Goal: Task Accomplishment & Management: Manage account settings

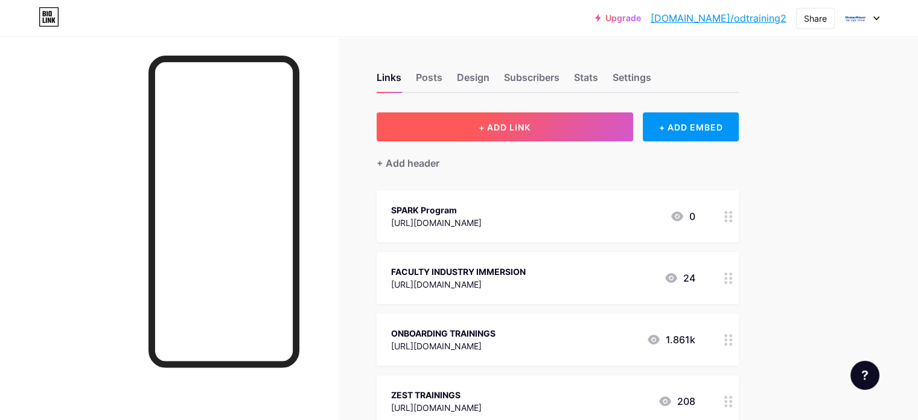
click at [541, 118] on button "+ ADD LINK" at bounding box center [505, 126] width 257 height 29
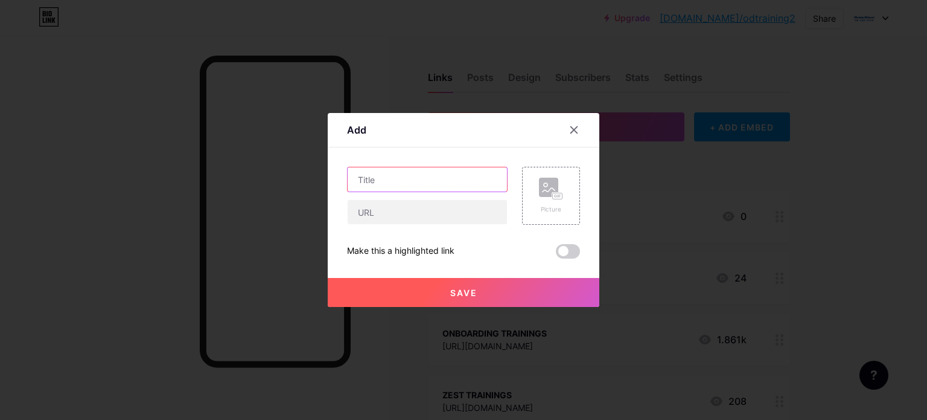
click at [404, 183] on input "text" at bounding box center [427, 179] width 159 height 24
paste input "[URL][DOMAIN_NAME]"
type input "[URL][DOMAIN_NAME]"
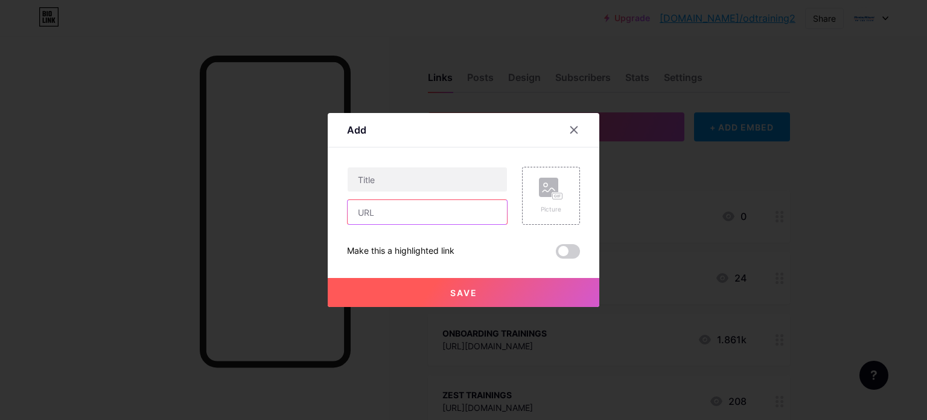
click at [396, 202] on input "text" at bounding box center [427, 212] width 159 height 24
paste input "[URL][DOMAIN_NAME]"
type input "[URL][DOMAIN_NAME]"
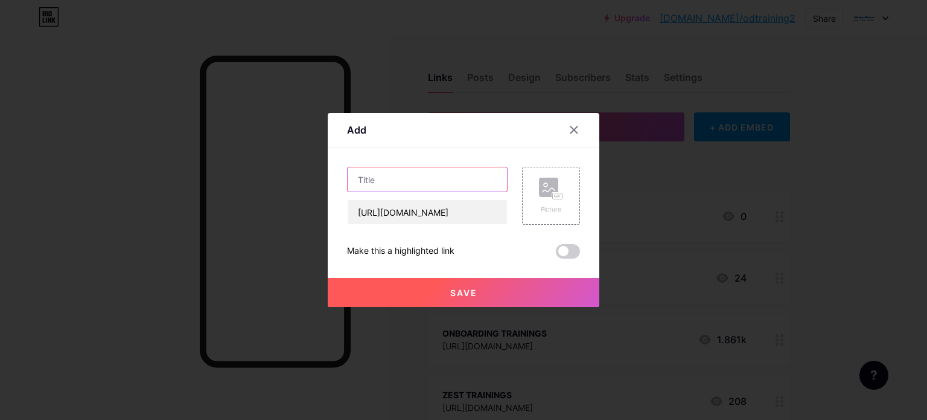
click at [405, 182] on input "text" at bounding box center [427, 179] width 159 height 24
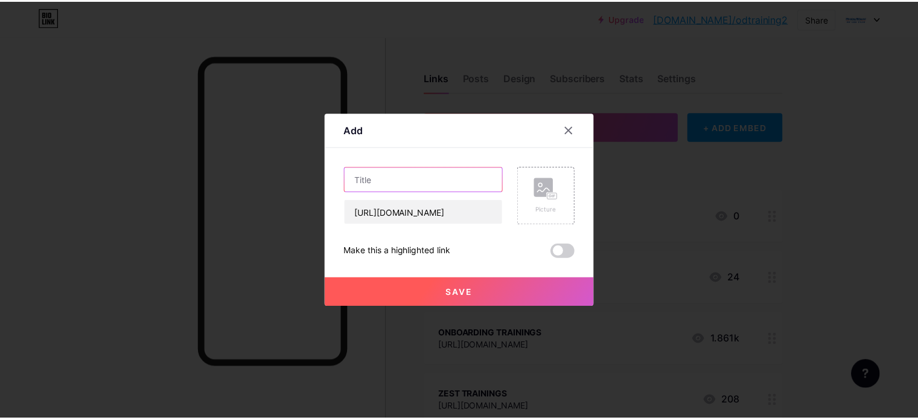
scroll to position [0, 0]
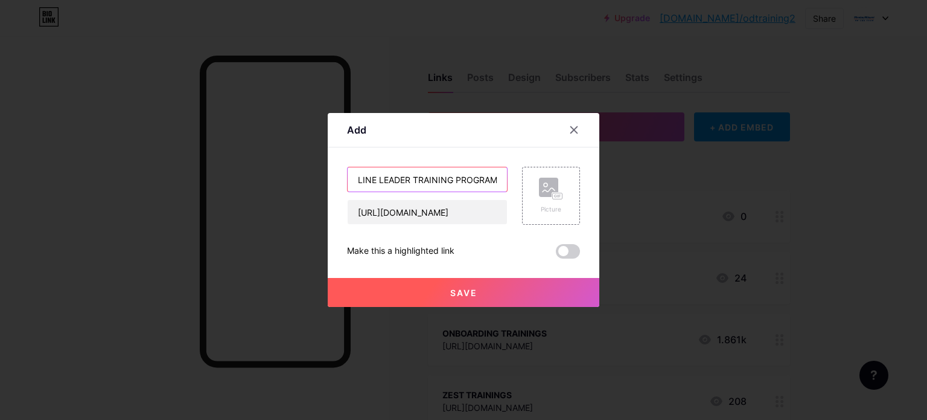
type input "LINE LEADER TRAINING PROGRAM"
click at [449, 282] on button "Save" at bounding box center [464, 292] width 272 height 29
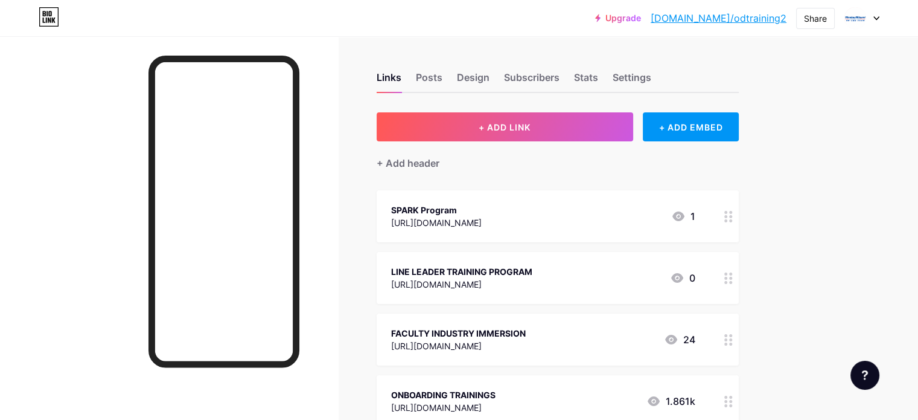
click at [739, 217] on div at bounding box center [728, 216] width 21 height 52
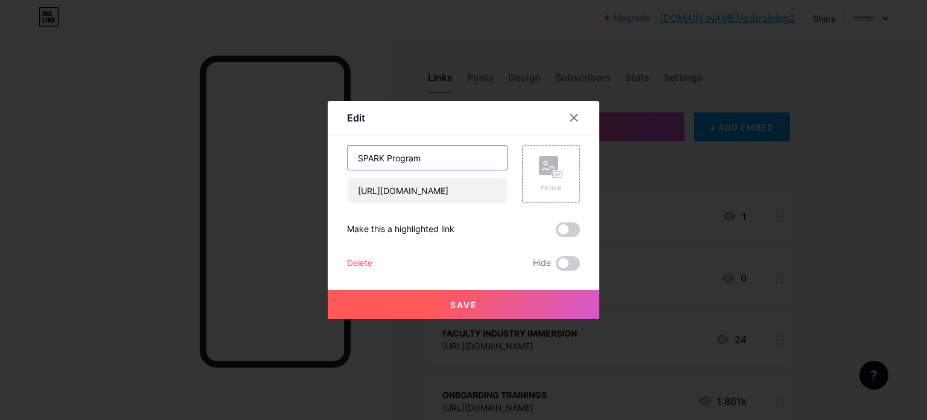
click at [388, 155] on input "SPARK Program" at bounding box center [427, 157] width 159 height 24
type input "SPARK Training Program"
click at [470, 307] on span "Save" at bounding box center [463, 304] width 27 height 10
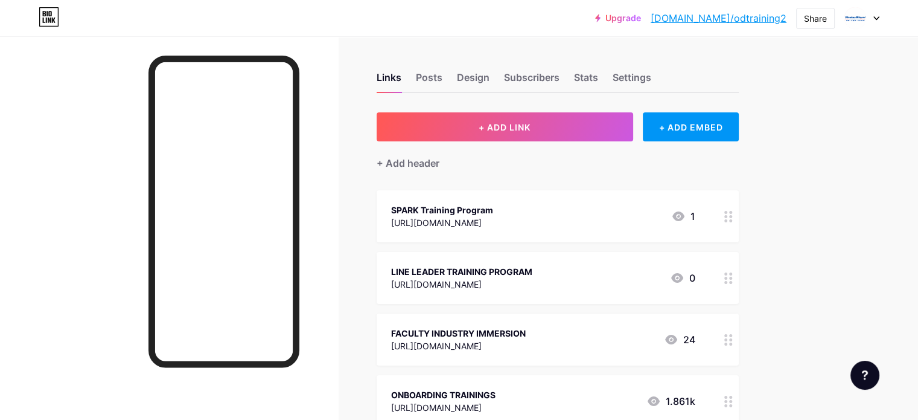
click at [727, 272] on circle at bounding box center [725, 273] width 3 height 3
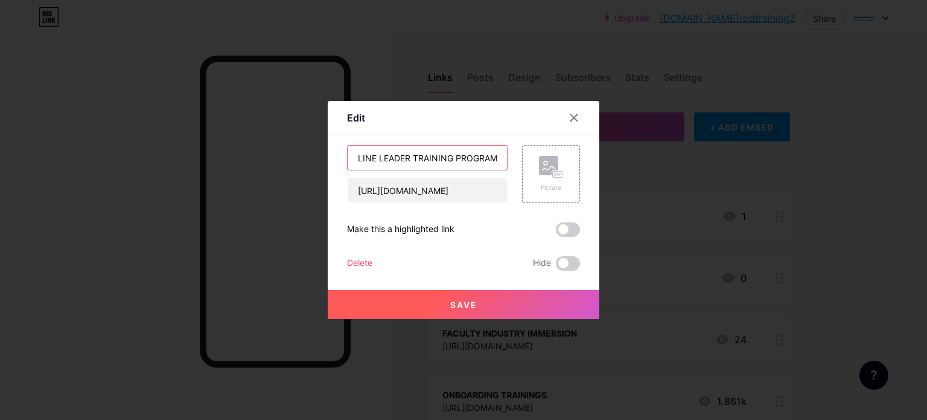
click at [419, 154] on input "LINE LEADER TRAINING PROGRAM" at bounding box center [427, 157] width 159 height 24
drag, startPoint x: 415, startPoint y: 156, endPoint x: 591, endPoint y: 155, distance: 176.3
click at [591, 155] on div "Edit Content YouTube Play YouTube video without leaving your page. ADD Vimeo Pl…" at bounding box center [464, 210] width 272 height 218
type input "LINE LEADER Training Program"
click at [525, 318] on button "Save" at bounding box center [464, 304] width 272 height 29
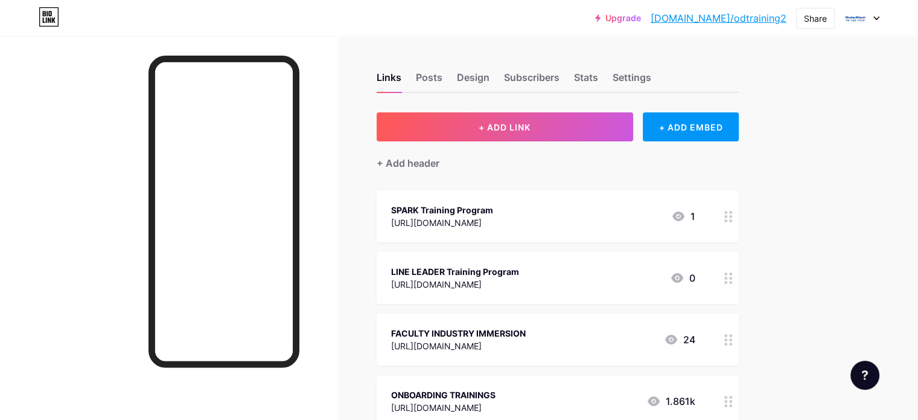
click at [490, 78] on div "Design" at bounding box center [473, 81] width 33 height 22
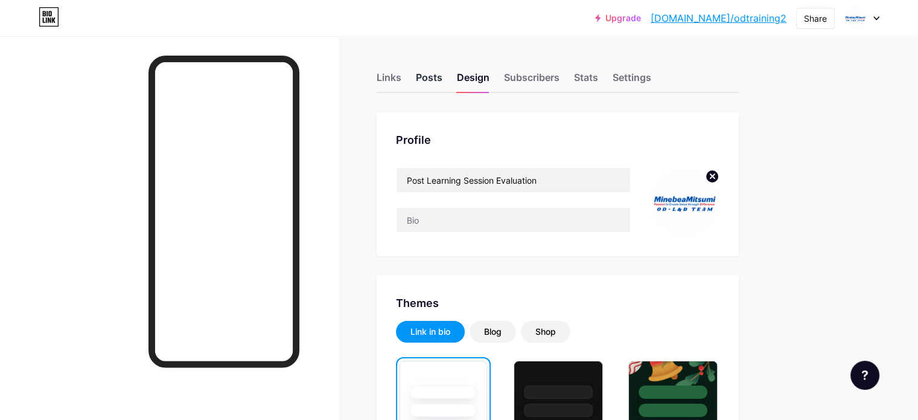
click at [442, 81] on div "Posts" at bounding box center [429, 81] width 27 height 22
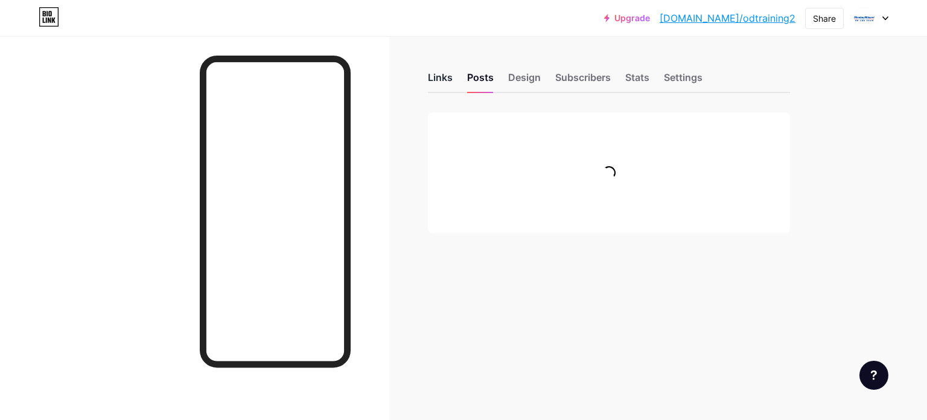
click at [442, 77] on div "Links" at bounding box center [440, 81] width 25 height 22
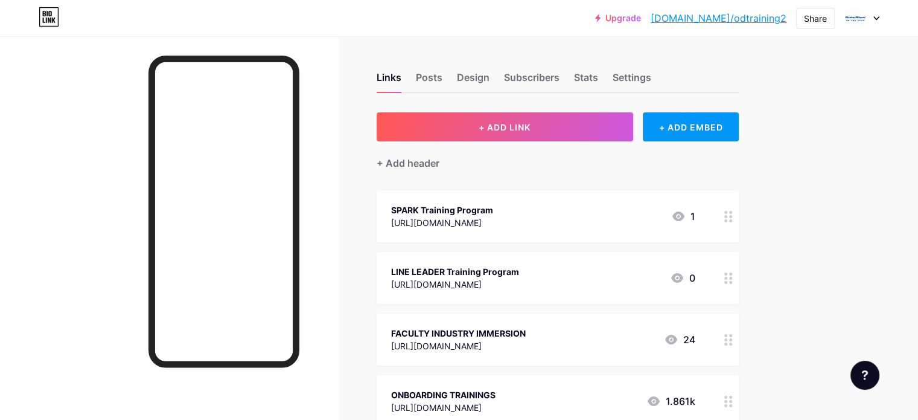
click at [348, 24] on div "Upgrade [DOMAIN_NAME]/odtrai... [DOMAIN_NAME]/odtraining2 Share Switch accounts…" at bounding box center [459, 18] width 918 height 22
